Goal: Communication & Community: Connect with others

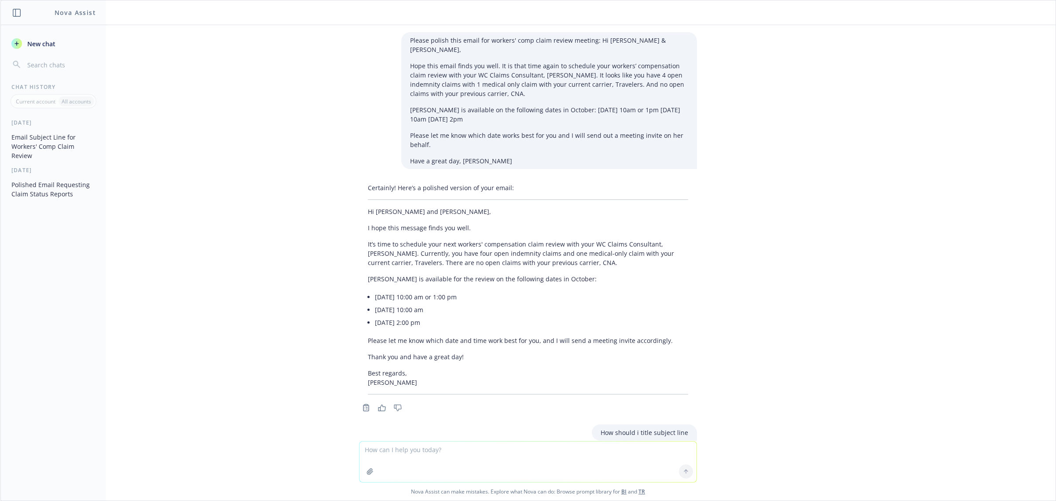
scroll to position [880, 0]
